Goal: Task Accomplishment & Management: Manage account settings

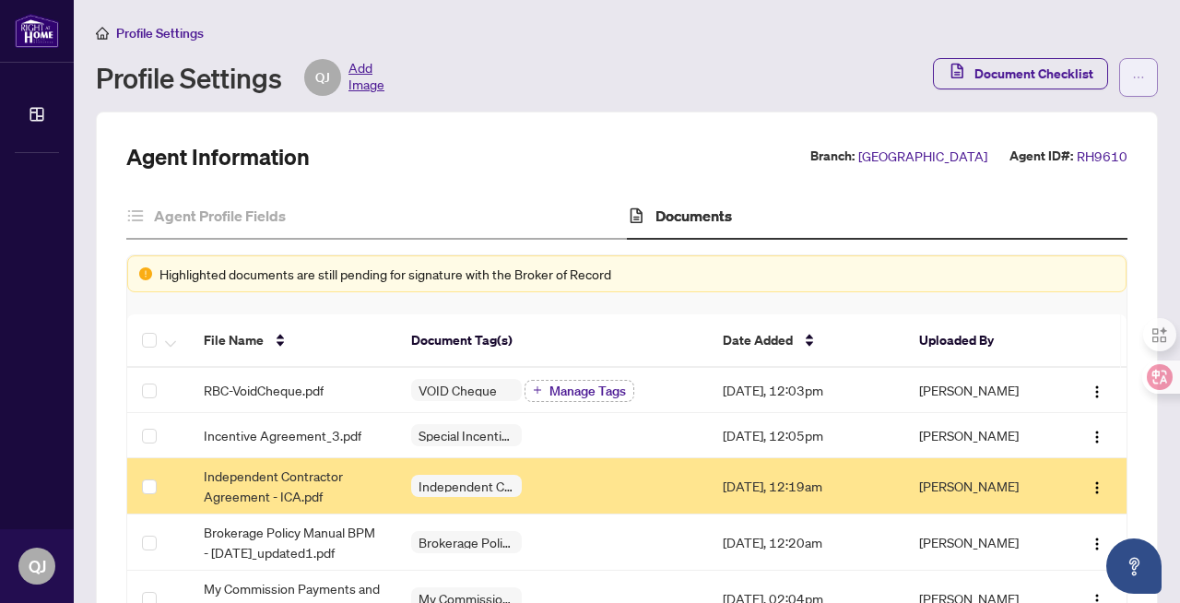
click at [1132, 68] on span "button" at bounding box center [1138, 78] width 13 height 30
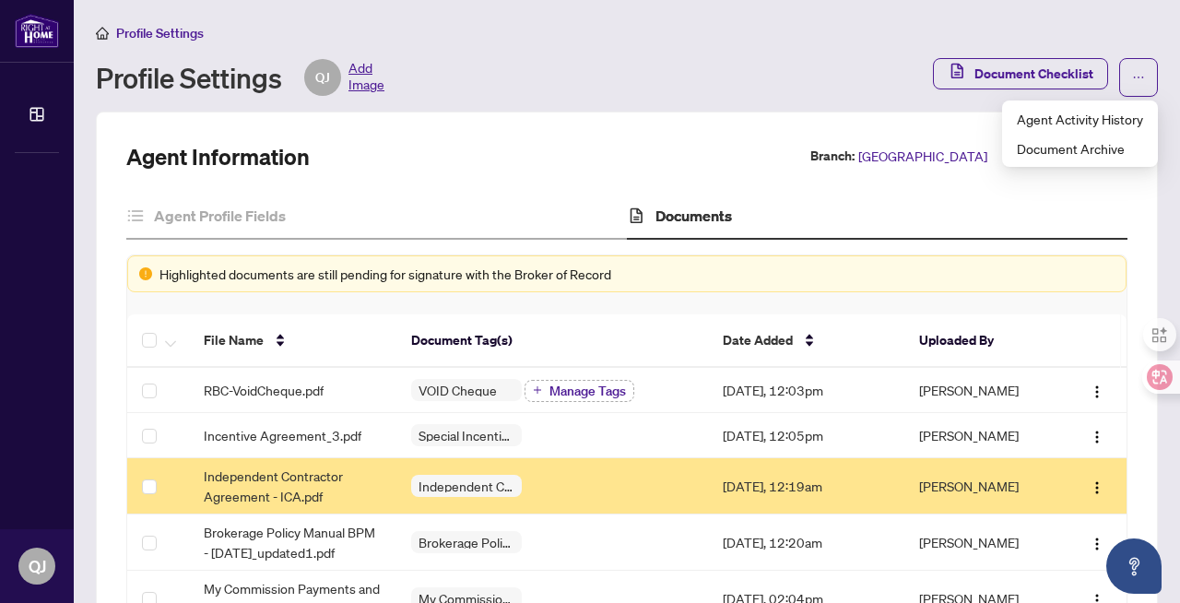
click at [758, 118] on div "Agent Information Branch: [GEOGRAPHIC_DATA] Agent ID#: RH9610 Agent Profile Fie…" at bounding box center [627, 572] width 1062 height 921
click at [358, 79] on span "Add Image" at bounding box center [366, 77] width 36 height 37
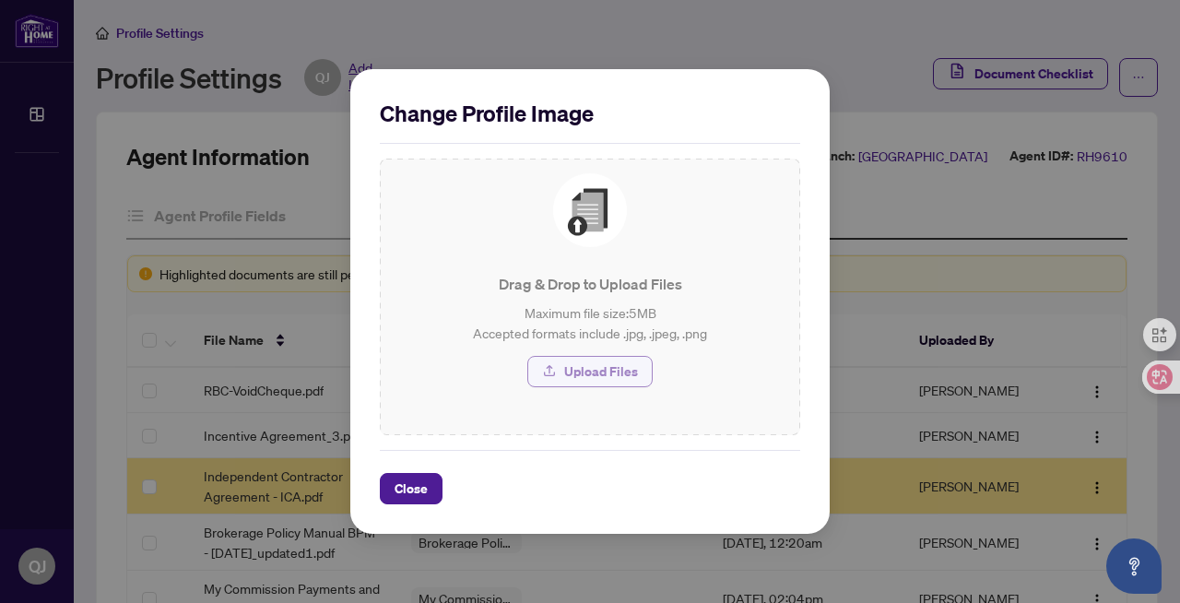
click at [586, 376] on span "Upload Files" at bounding box center [601, 372] width 74 height 30
click at [603, 372] on span "Upload Files" at bounding box center [601, 372] width 74 height 30
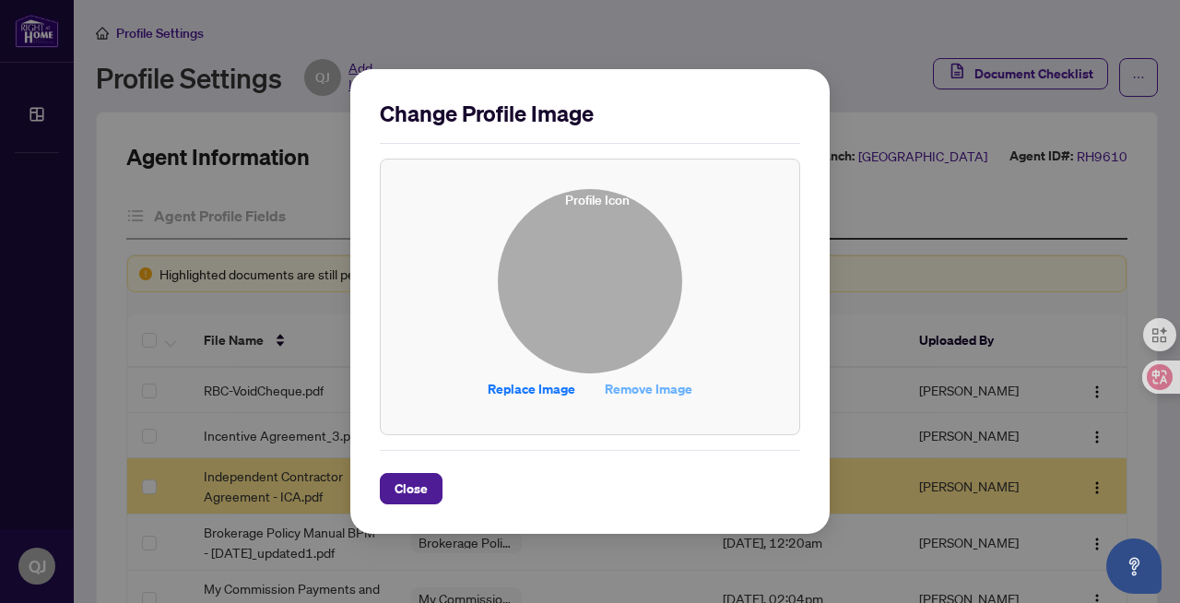
click at [648, 389] on span "Remove Image" at bounding box center [649, 389] width 88 height 30
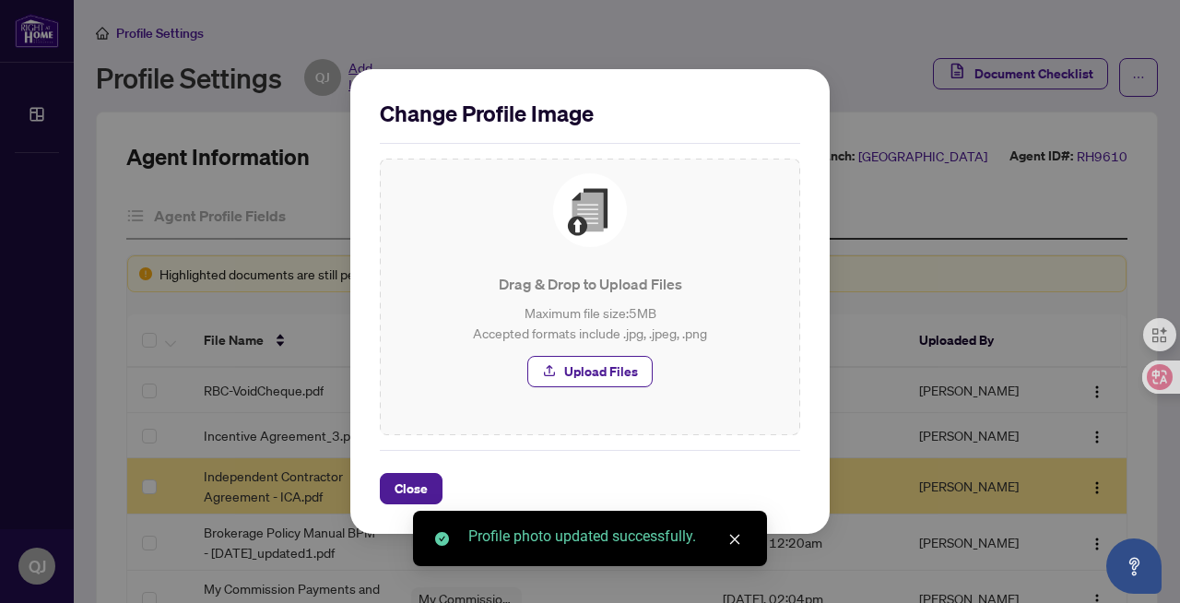
click at [537, 37] on div "Change Profile Image Drag & Drop to Upload Files Maximum file size: 5 MB Accept…" at bounding box center [590, 301] width 1180 height 603
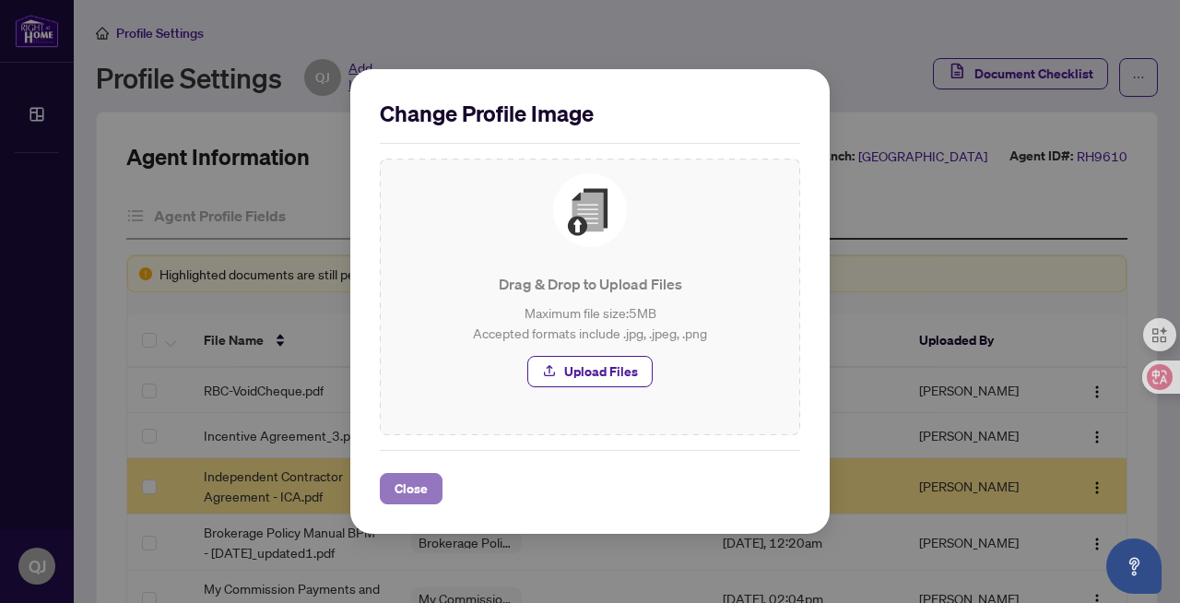
click at [411, 490] on span "Close" at bounding box center [411, 489] width 33 height 30
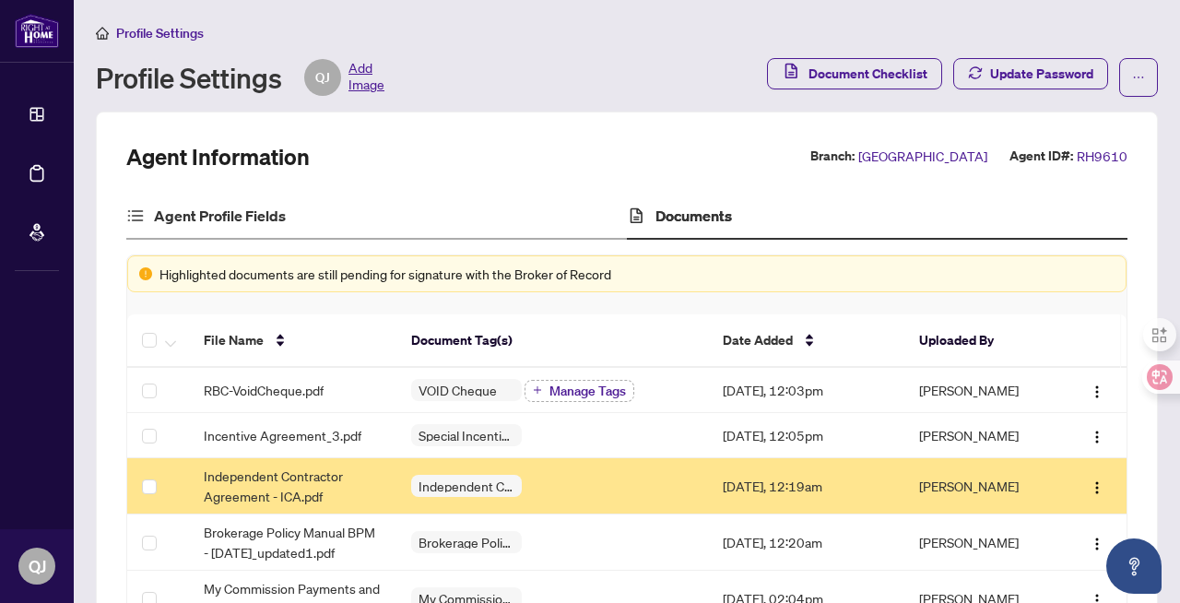
click at [295, 221] on div "Agent Profile Fields" at bounding box center [376, 217] width 501 height 46
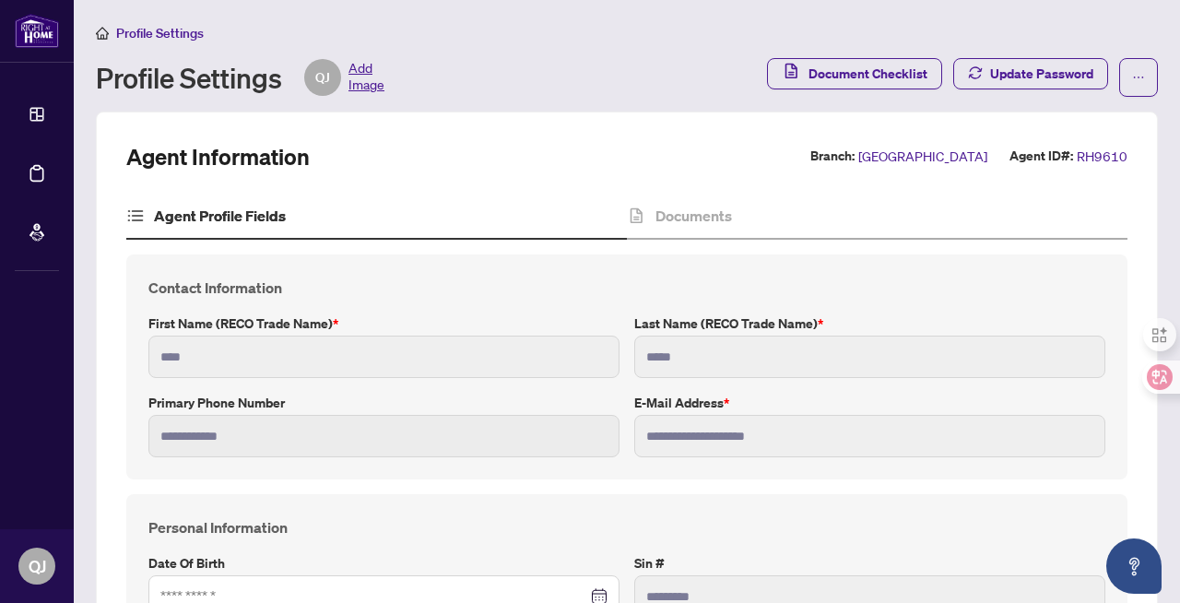
type input "****"
type input "**********"
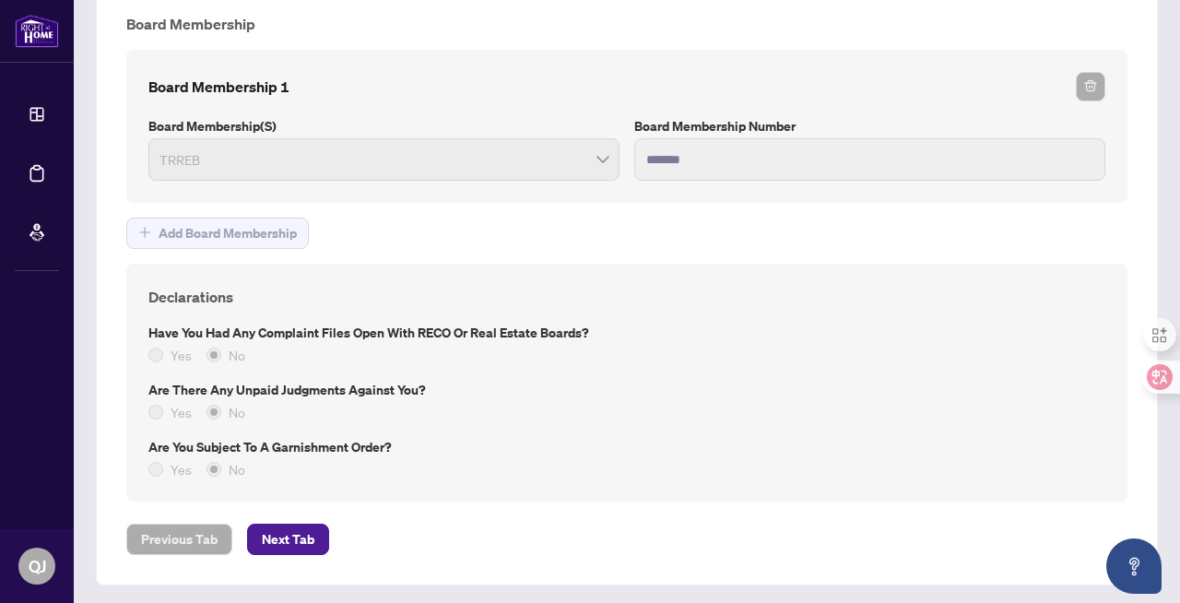
scroll to position [1401, 0]
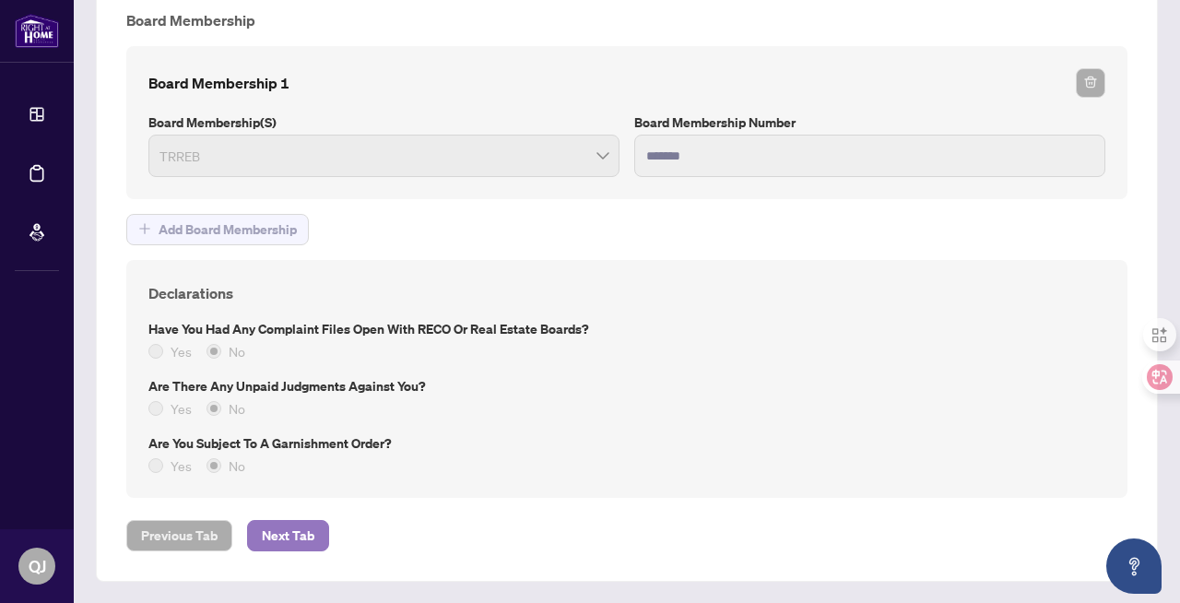
click at [292, 534] on span "Next Tab" at bounding box center [288, 536] width 53 height 30
